Goal: Navigation & Orientation: Go to known website

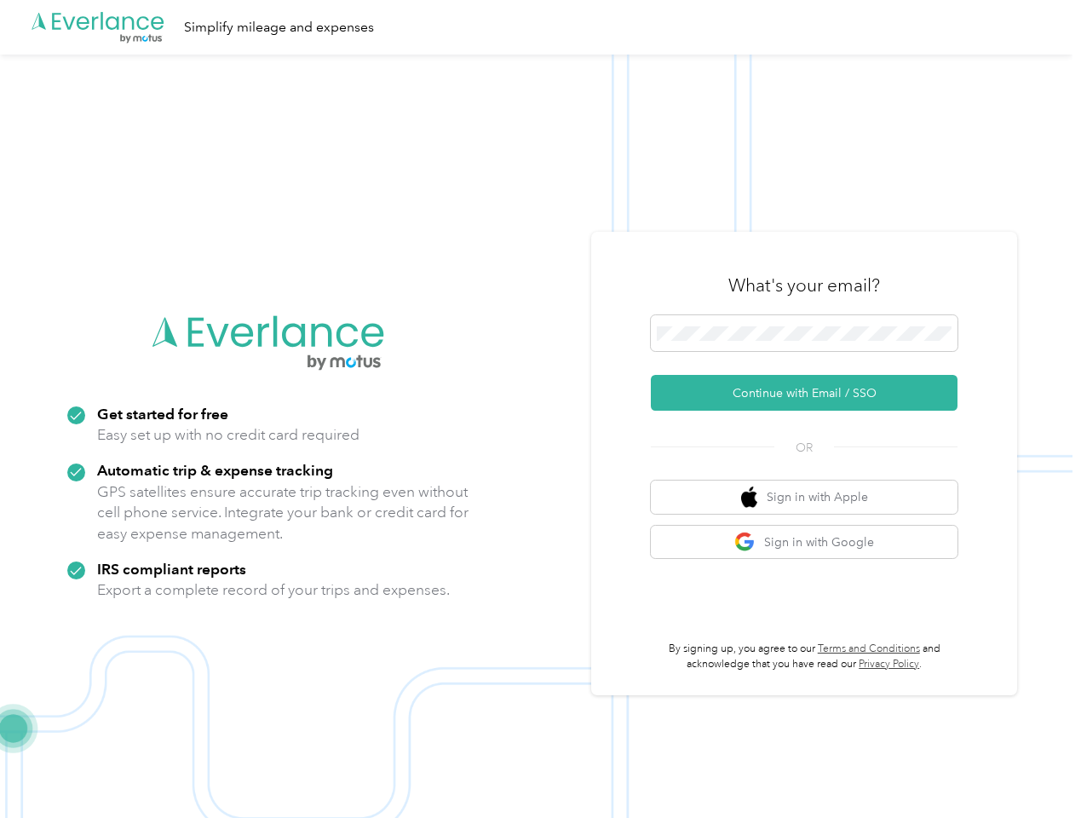
click at [540, 409] on img at bounding box center [536, 464] width 1073 height 818
click at [540, 27] on div ".cls-1 { fill: #00adee; } .cls-2 { fill: #fff; } .cls-3 { fill: #707372; } .cls…" at bounding box center [536, 27] width 1073 height 55
click at [811, 393] on button "Continue with Email / SSO" at bounding box center [804, 393] width 307 height 36
click at [811, 497] on button "Sign in with Apple" at bounding box center [804, 496] width 307 height 33
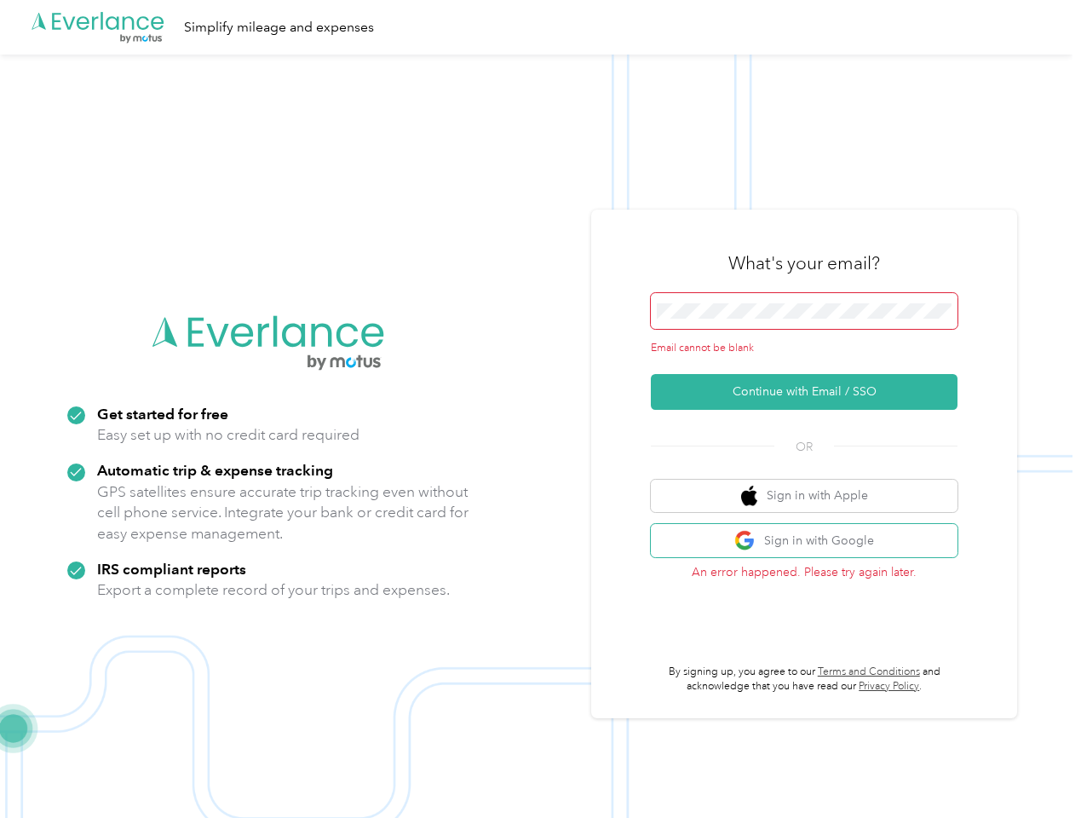
click at [811, 542] on button "Sign in with Google" at bounding box center [804, 540] width 307 height 33
